Goal: Find specific page/section: Find specific page/section

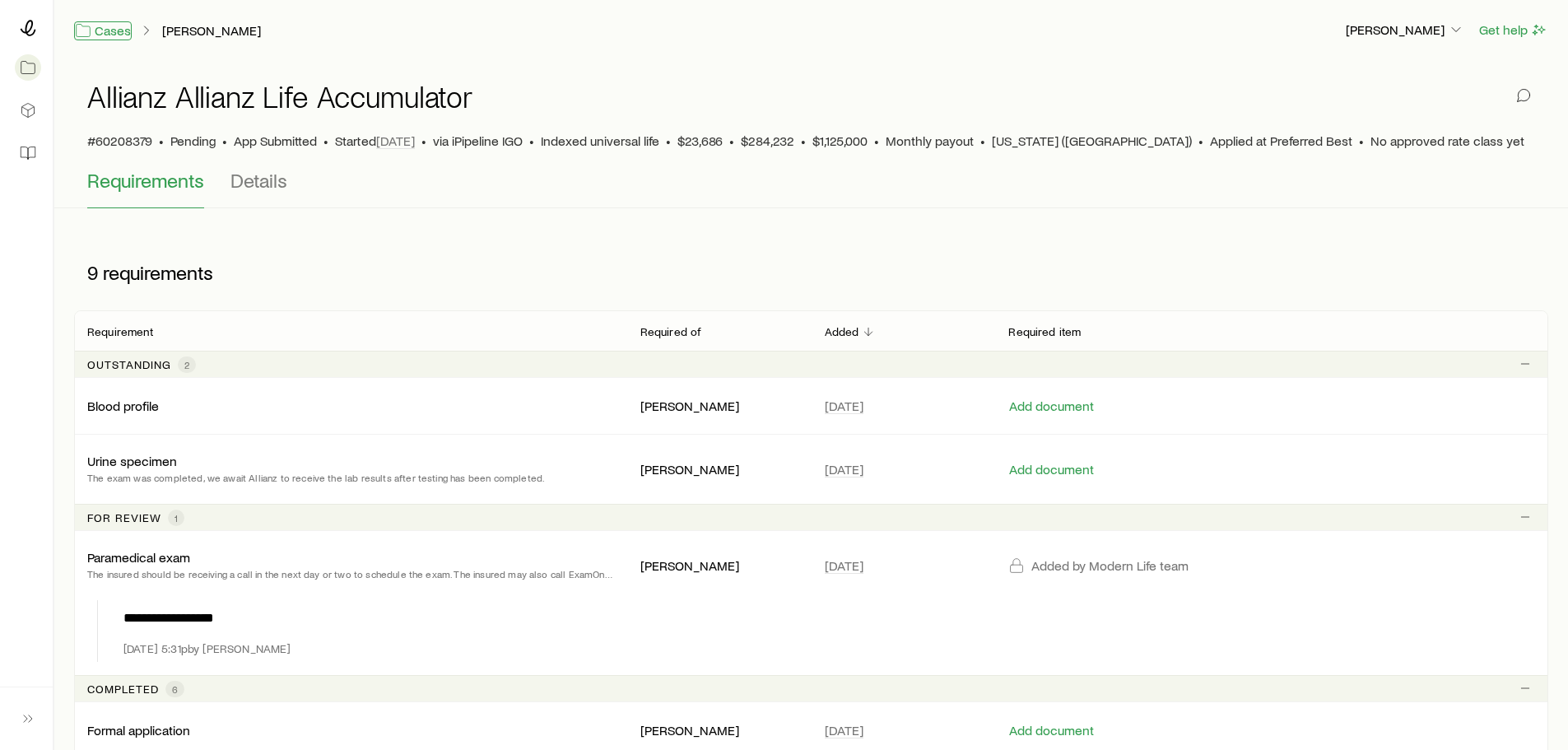
click at [111, 32] on link "Cases" at bounding box center [103, 31] width 57 height 19
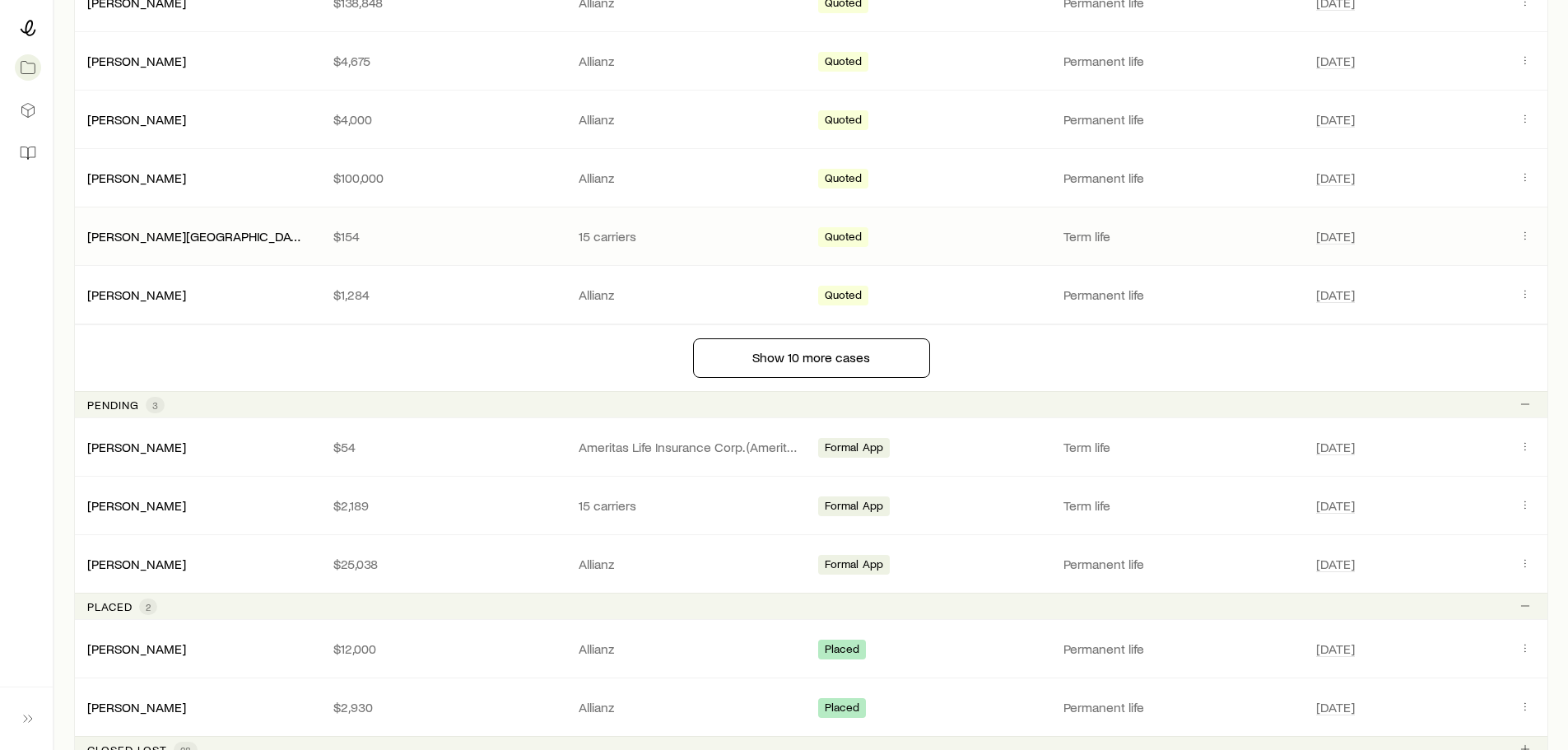
scroll to position [1235, 0]
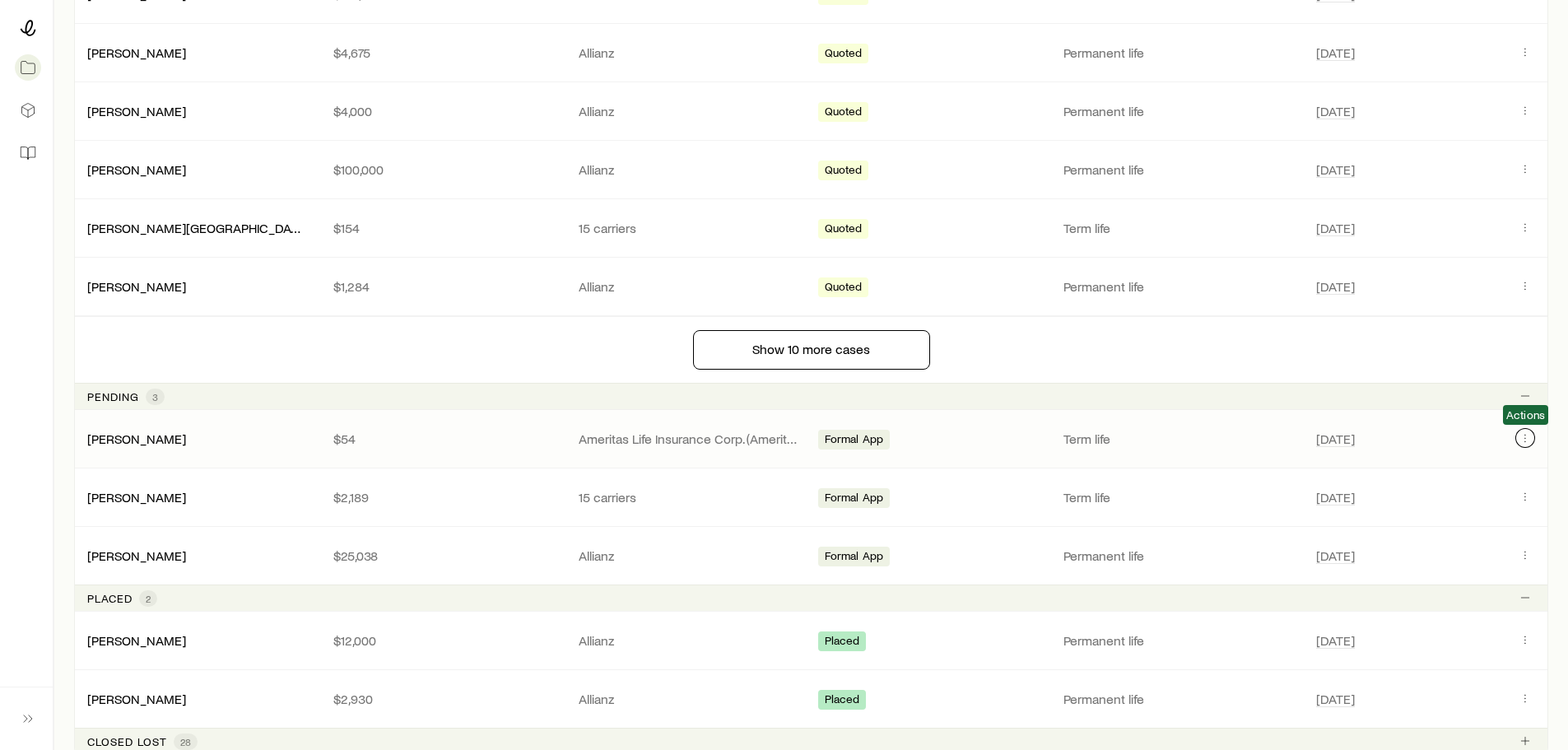
click at [1022, 438] on icon "Client cases" at bounding box center [1524, 437] width 13 height 13
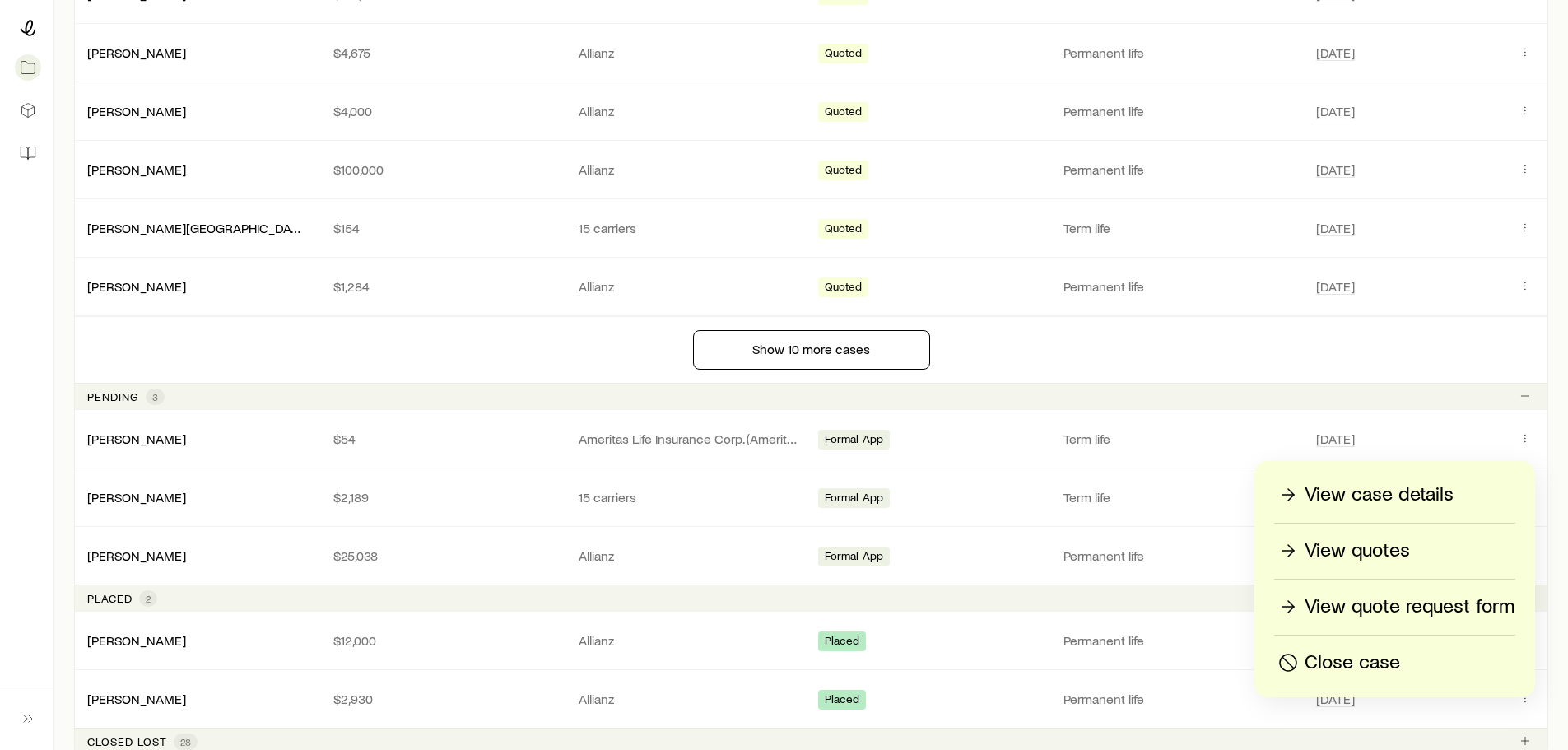
click at [1022, 493] on p "View case details" at bounding box center [1379, 495] width 149 height 27
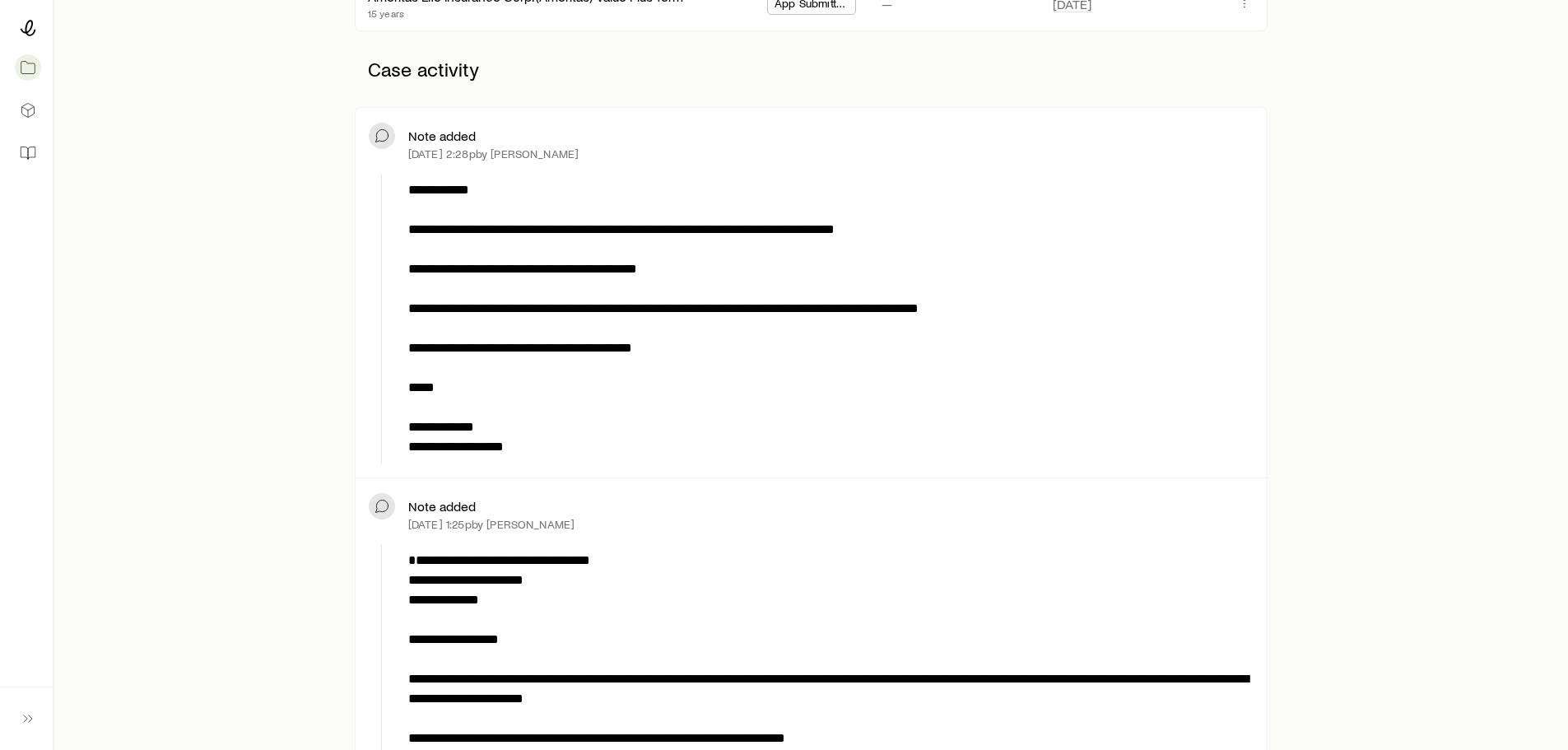
scroll to position [164, 0]
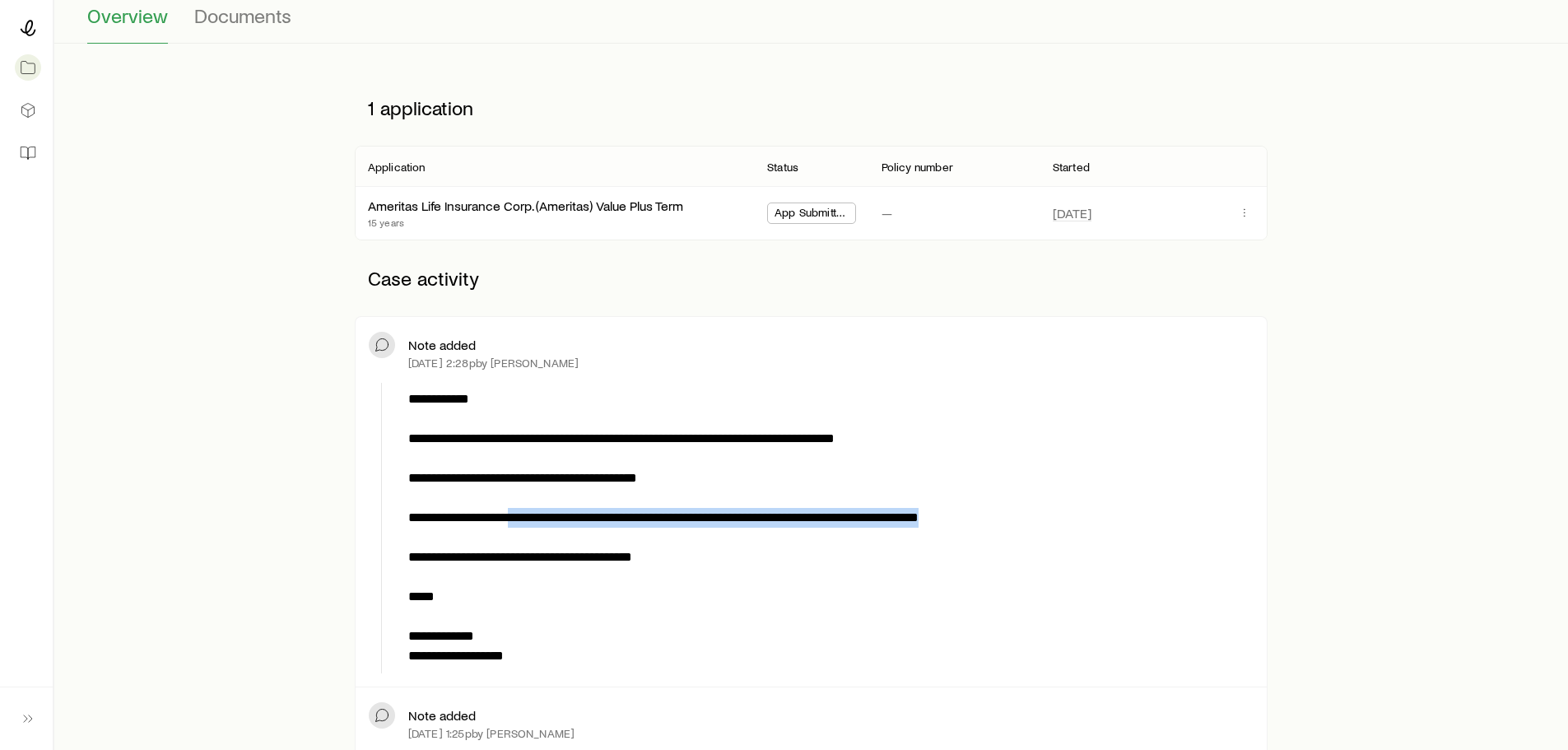
drag, startPoint x: 940, startPoint y: 516, endPoint x: 529, endPoint y: 520, distance: 411.0
click at [529, 520] on p "**********" at bounding box center [828, 528] width 839 height 277
